Goal: Task Accomplishment & Management: Manage account settings

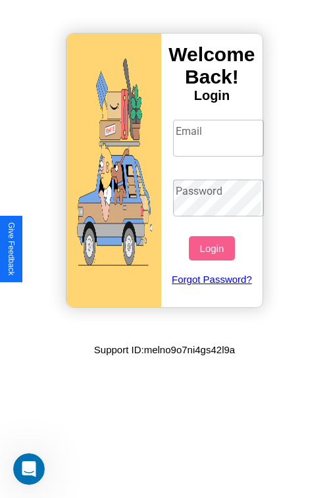
click at [220, 138] on input "Email" at bounding box center [219, 138] width 92 height 37
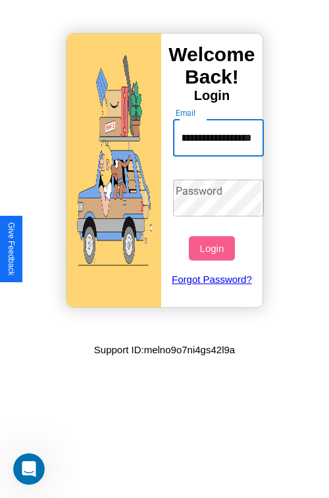
scroll to position [0, 66]
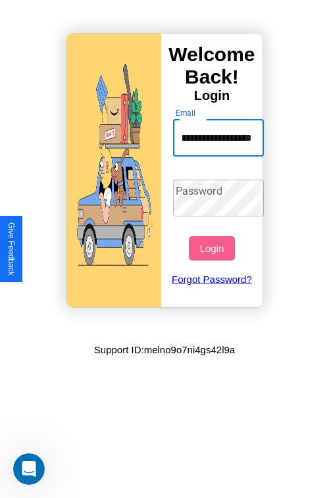
type input "**********"
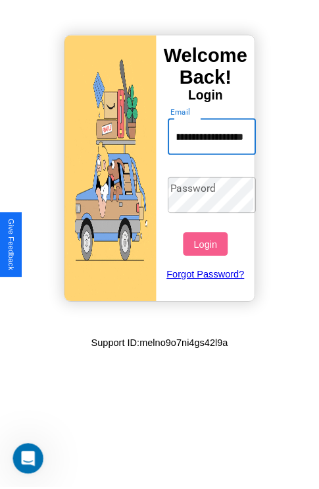
scroll to position [0, 0]
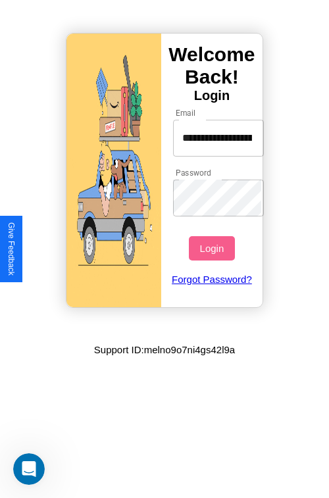
click at [213, 248] on button "Login" at bounding box center [211, 248] width 45 height 24
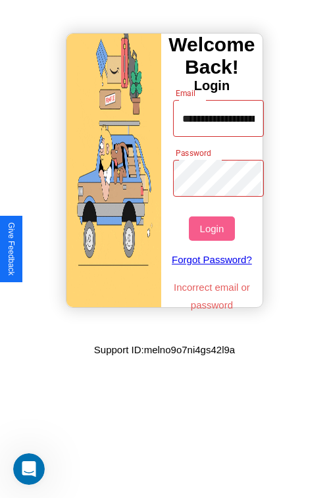
click at [213, 228] on button "Login" at bounding box center [211, 229] width 45 height 24
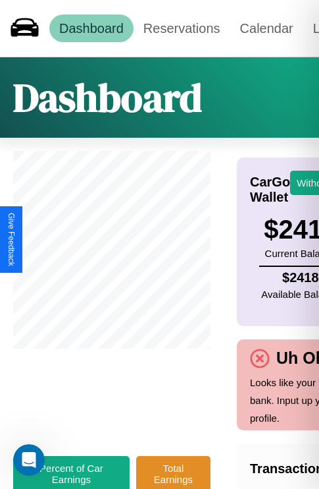
scroll to position [1, 90]
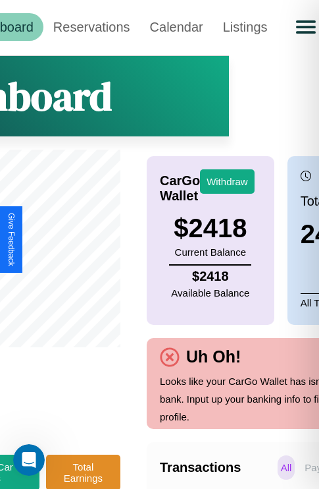
click at [278, 476] on p "All" at bounding box center [287, 467] width 18 height 24
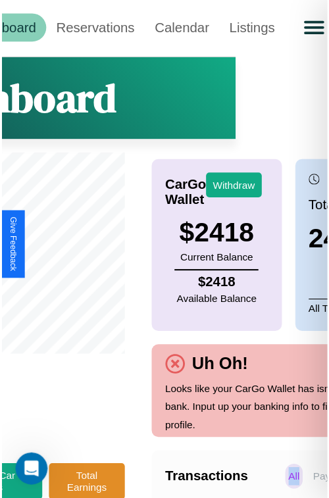
scroll to position [1, 149]
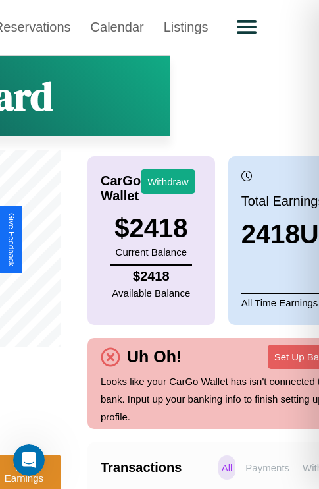
click at [242, 476] on p "Payments" at bounding box center [267, 467] width 51 height 24
click at [219, 476] on p "All" at bounding box center [228, 467] width 18 height 24
click at [168, 181] on button "Withdraw" at bounding box center [168, 181] width 55 height 24
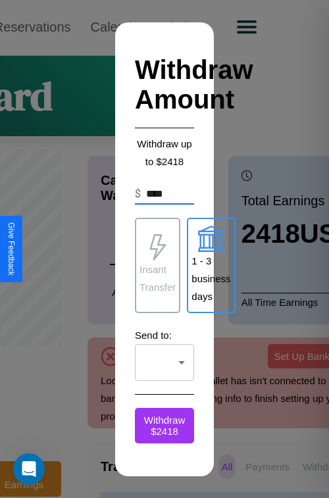
click at [211, 265] on p "1 - 3 business days" at bounding box center [211, 278] width 39 height 53
click at [157, 265] on p "Insant Transfer" at bounding box center [158, 279] width 36 height 36
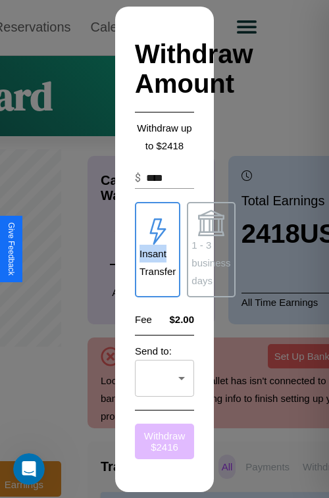
click at [165, 441] on button "Withdraw $ 2416" at bounding box center [164, 442] width 59 height 36
